Goal: Task Accomplishment & Management: Manage account settings

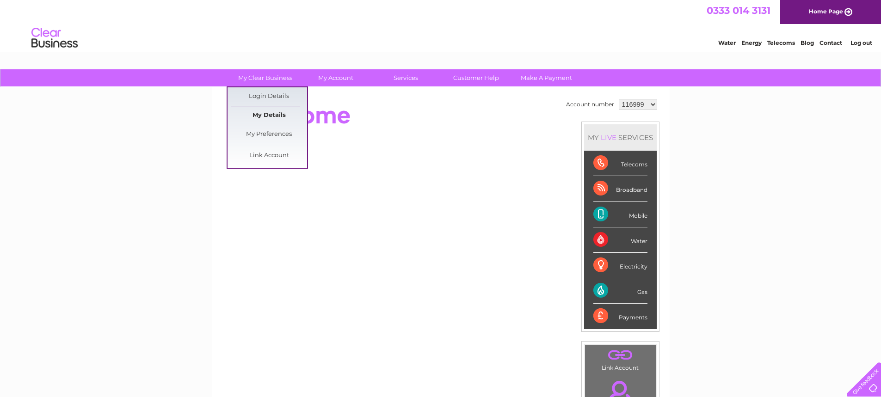
click at [275, 113] on link "My Details" at bounding box center [269, 115] width 76 height 19
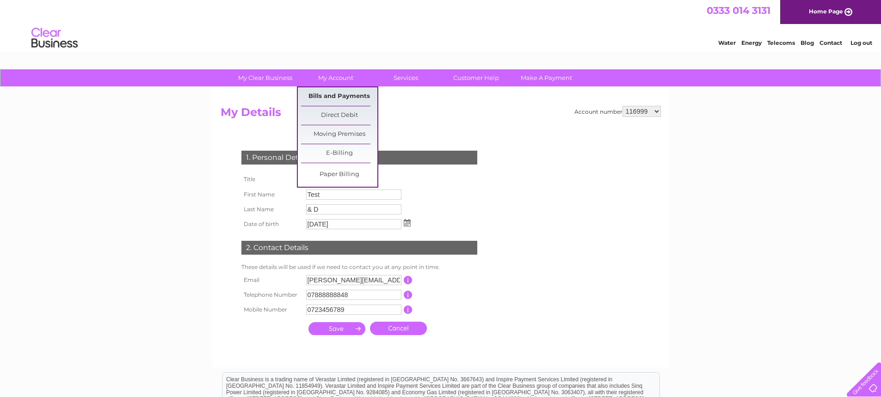
click at [345, 99] on link "Bills and Payments" at bounding box center [339, 96] width 76 height 19
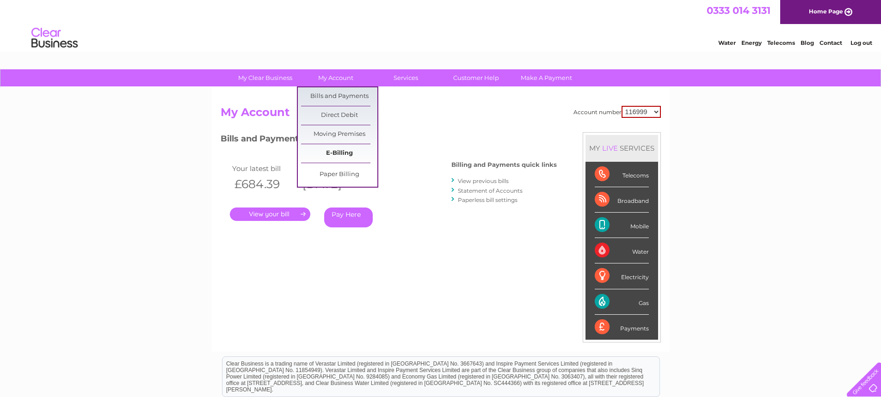
click at [342, 156] on link "E-Billing" at bounding box center [339, 153] width 76 height 19
